Goal: Navigation & Orientation: Find specific page/section

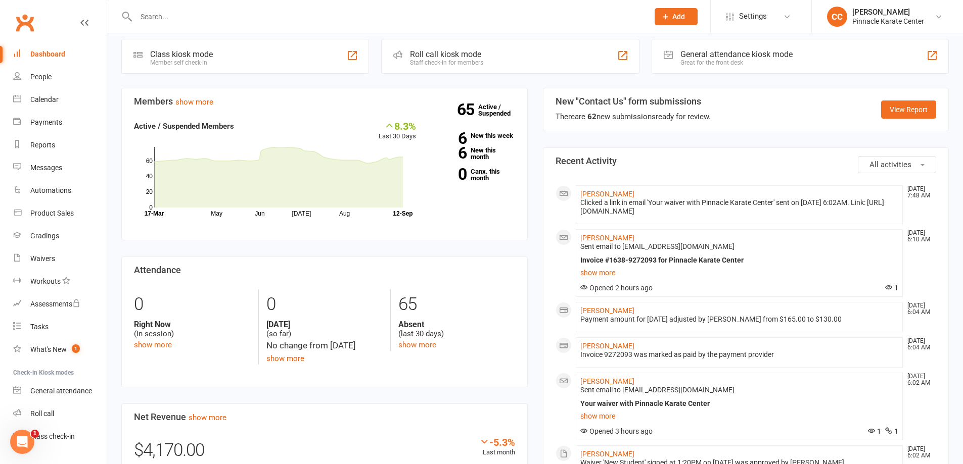
scroll to position [51, 0]
click at [37, 54] on div "Dashboard" at bounding box center [47, 54] width 35 height 8
click at [46, 74] on div "People" at bounding box center [40, 77] width 21 height 8
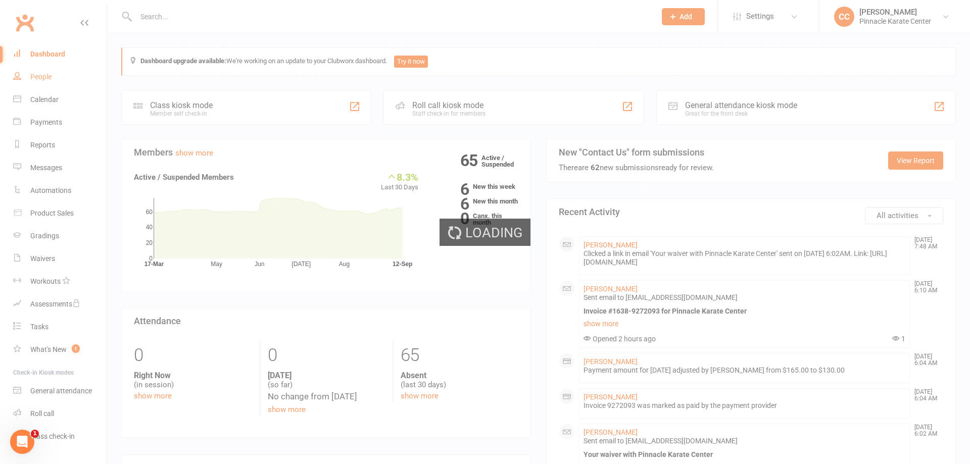
select select "100"
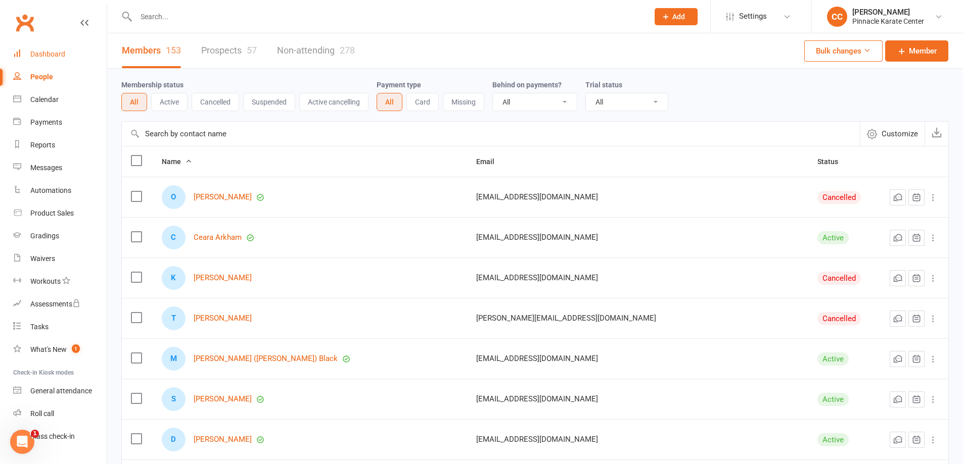
click at [46, 52] on div "Dashboard" at bounding box center [47, 54] width 35 height 8
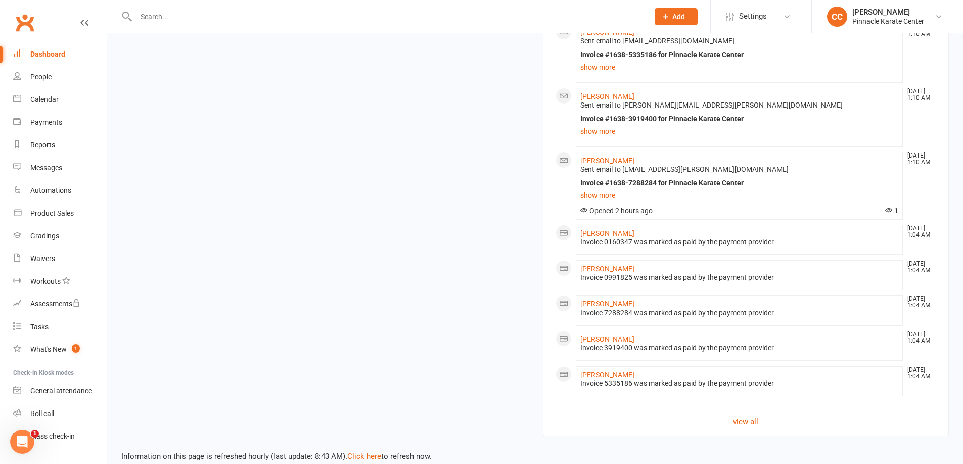
scroll to position [809, 0]
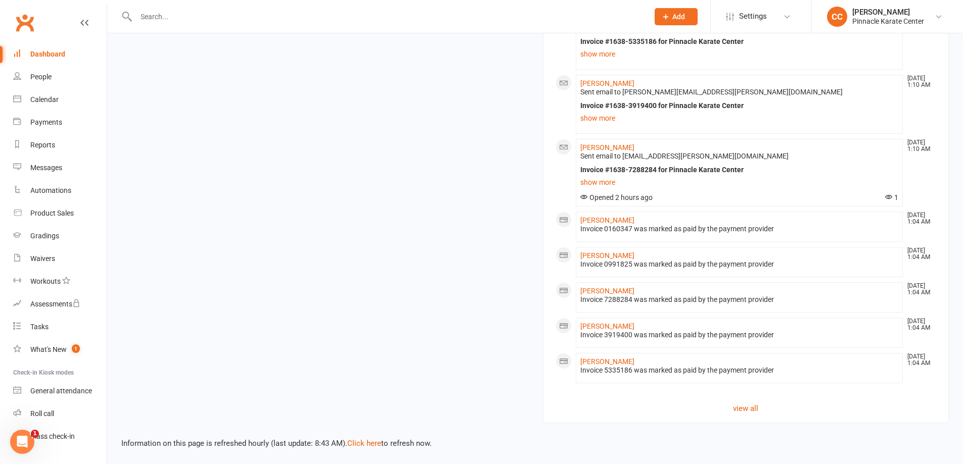
click at [744, 405] on link "view all" at bounding box center [745, 409] width 381 height 12
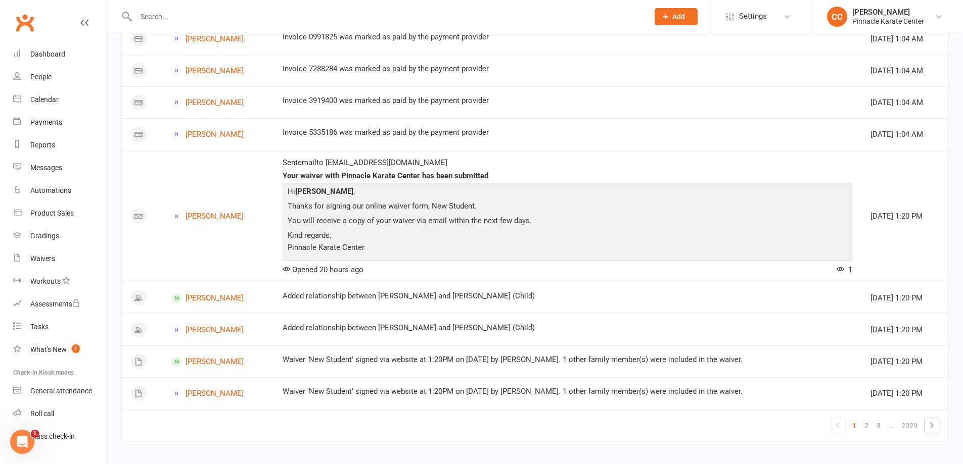
scroll to position [953, 0]
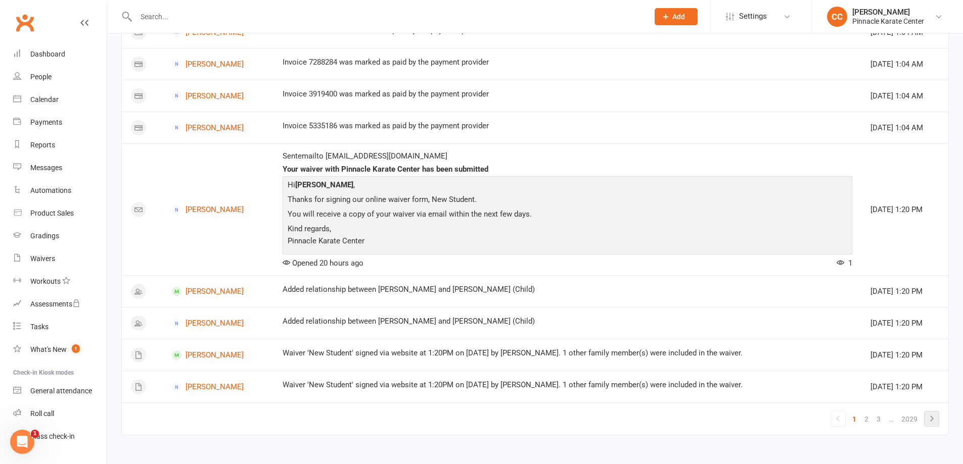
click at [931, 424] on icon at bounding box center [931, 419] width 12 height 12
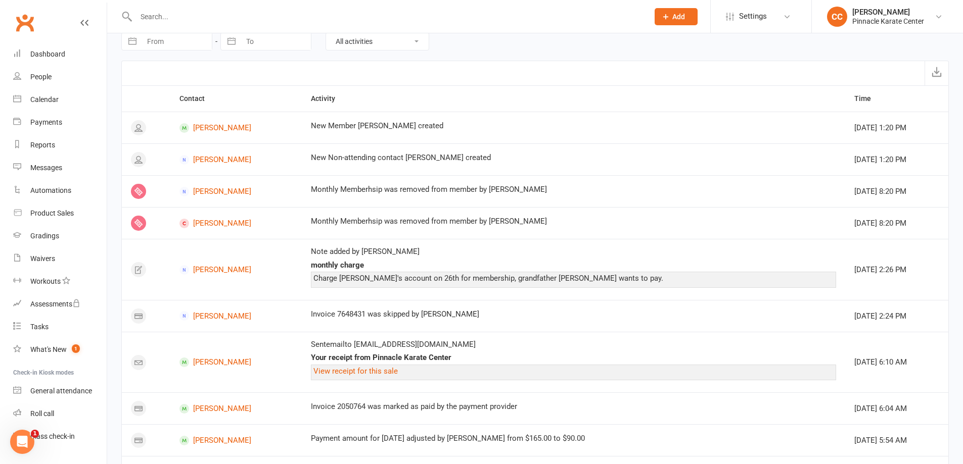
scroll to position [0, 0]
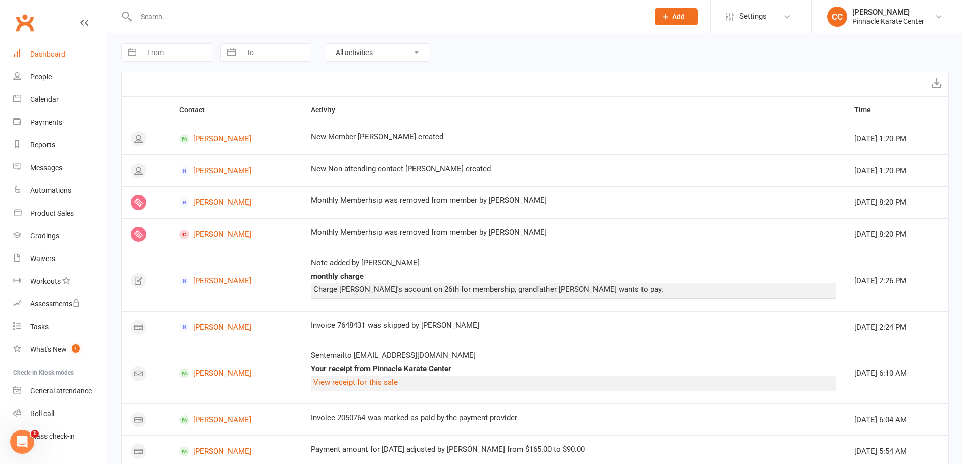
click at [41, 49] on link "Dashboard" at bounding box center [59, 54] width 93 height 23
